Goal: Task Accomplishment & Management: Manage account settings

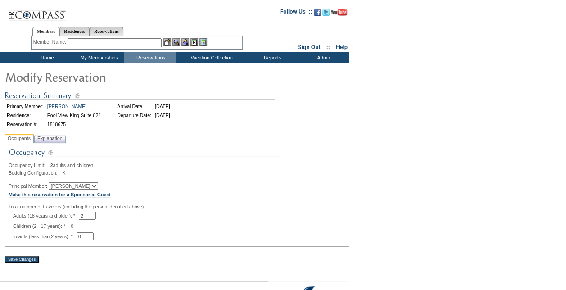
click at [80, 196] on b "Make this reservation for a Sponsored Guest" at bounding box center [60, 194] width 102 height 5
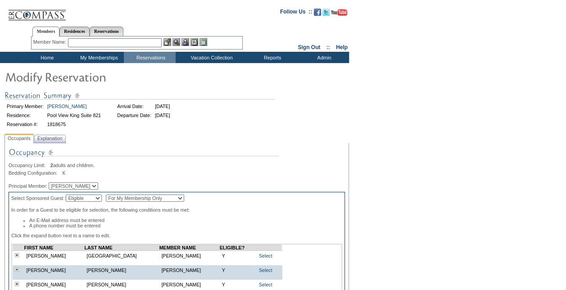
click at [53, 58] on td "Home" at bounding box center [46, 57] width 52 height 11
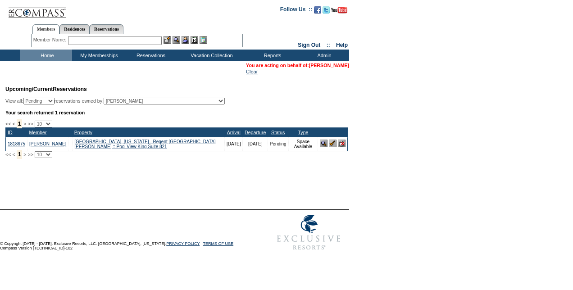
click at [341, 64] on link "[PERSON_NAME]" at bounding box center [329, 65] width 40 height 5
